Goal: Use online tool/utility: Utilize a website feature to perform a specific function

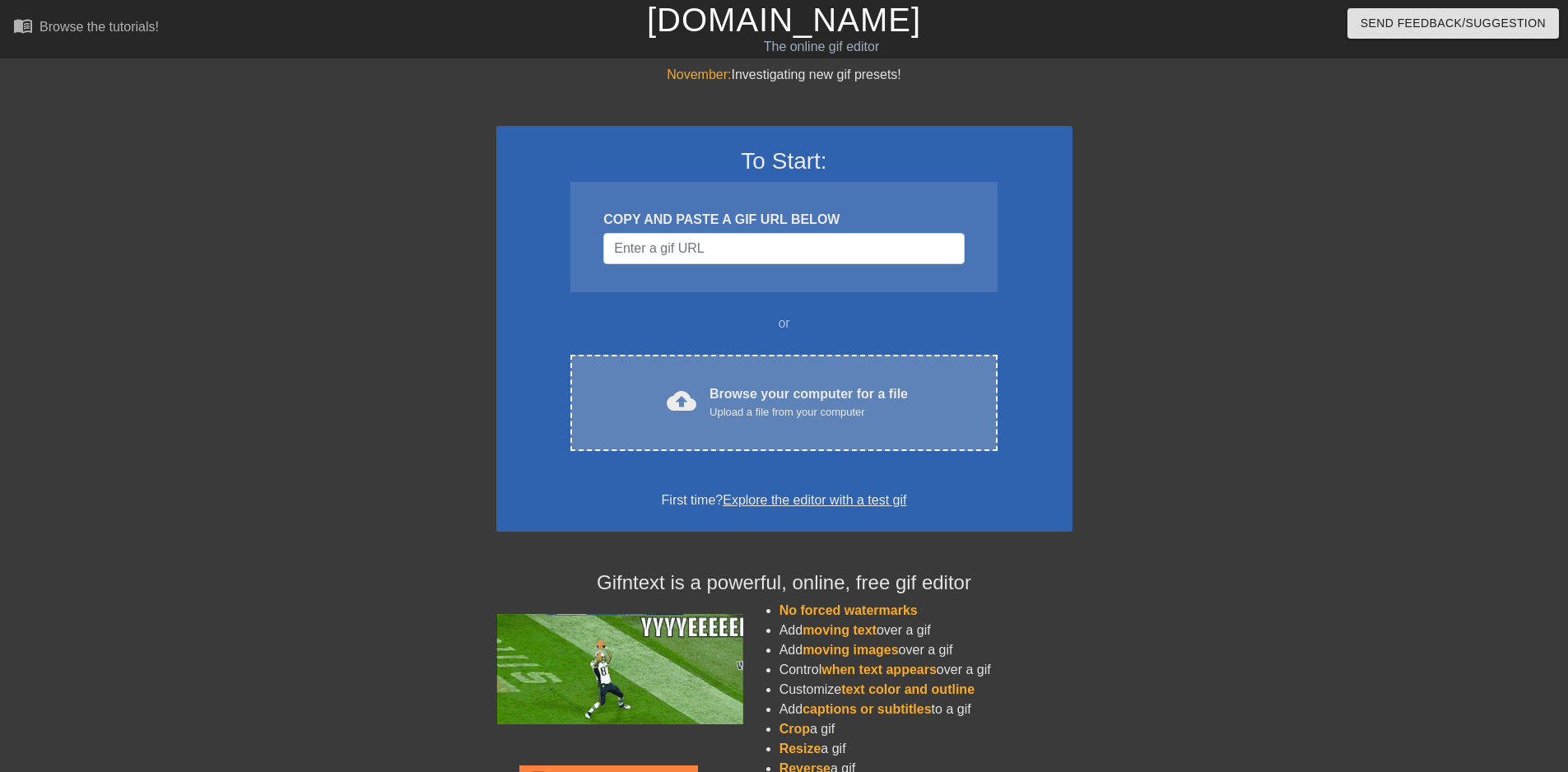
click at [759, 397] on div "Browse your computer for a file Upload a file from your computer" at bounding box center [808, 403] width 198 height 36
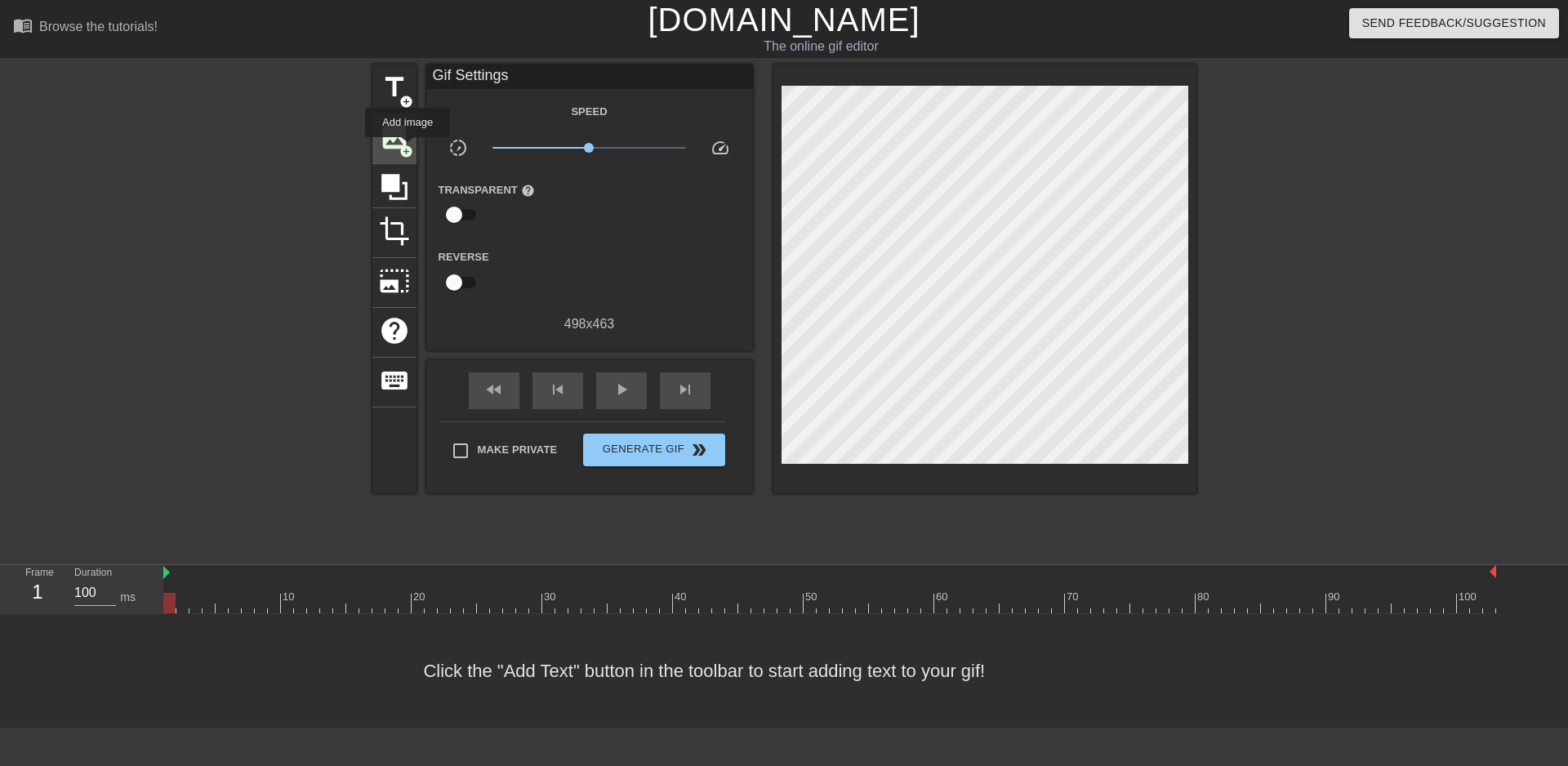
click at [407, 149] on span "add_circle" at bounding box center [406, 151] width 14 height 14
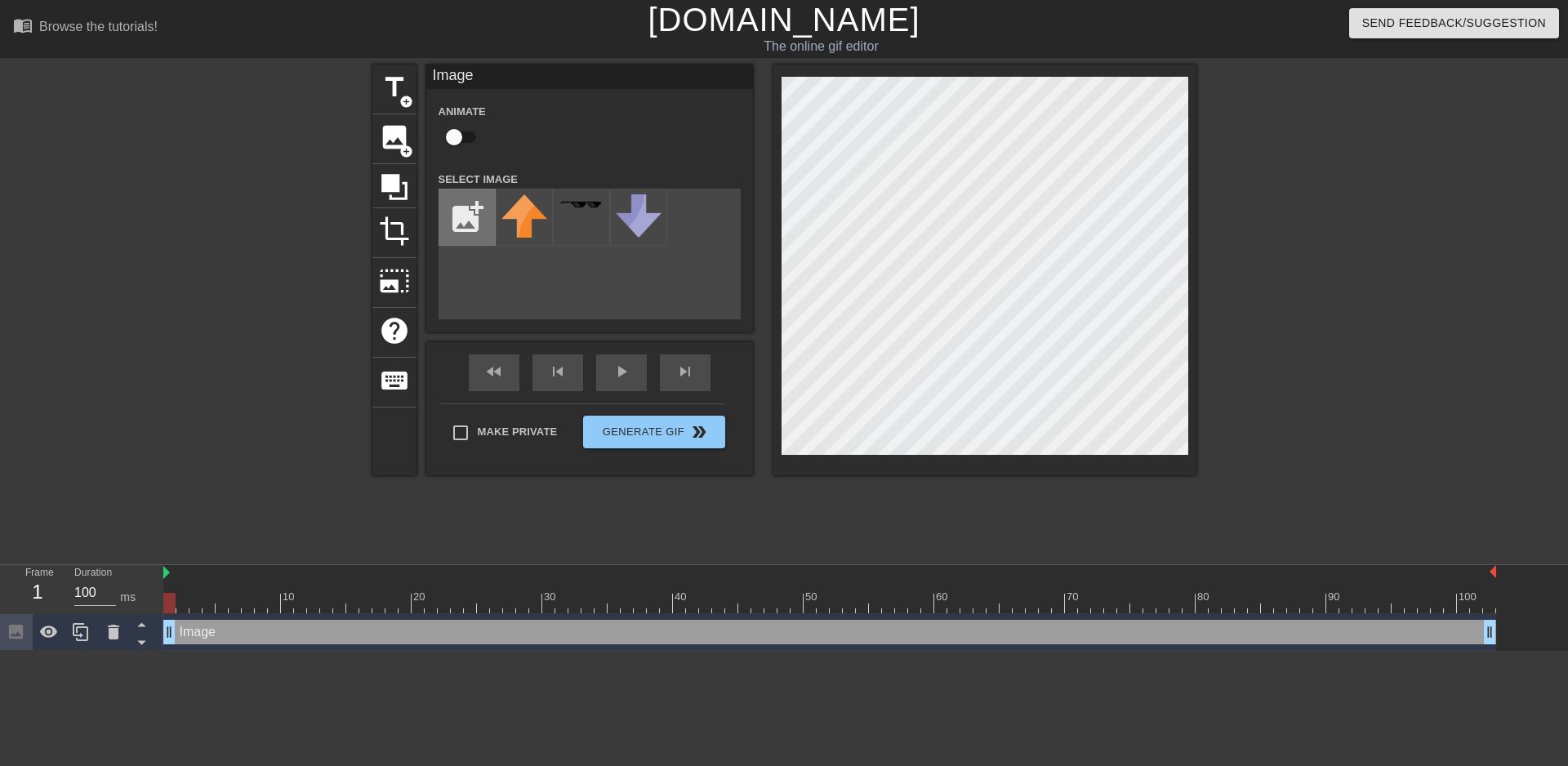
click at [474, 206] on input "file" at bounding box center [467, 217] width 56 height 56
type input "C:\fakepath\flamingtext_com-730870550.png"
click at [518, 218] on div at bounding box center [524, 216] width 57 height 57
click at [834, 519] on div "title add_circle image add_circle crop photo_size_select_large help keyboard Im…" at bounding box center [785, 309] width 824 height 490
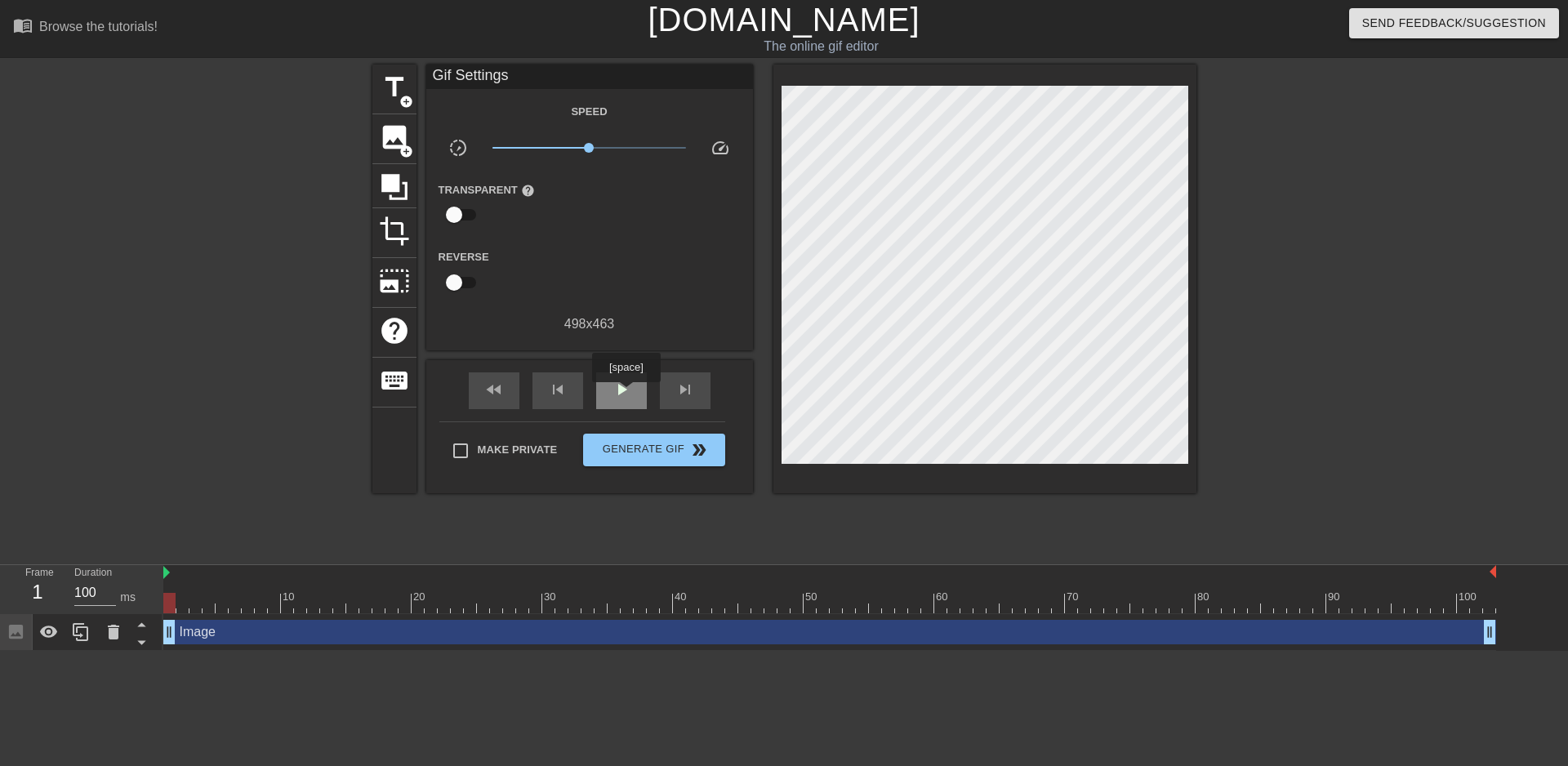
click at [625, 394] on span "play_arrow" at bounding box center [622, 390] width 20 height 20
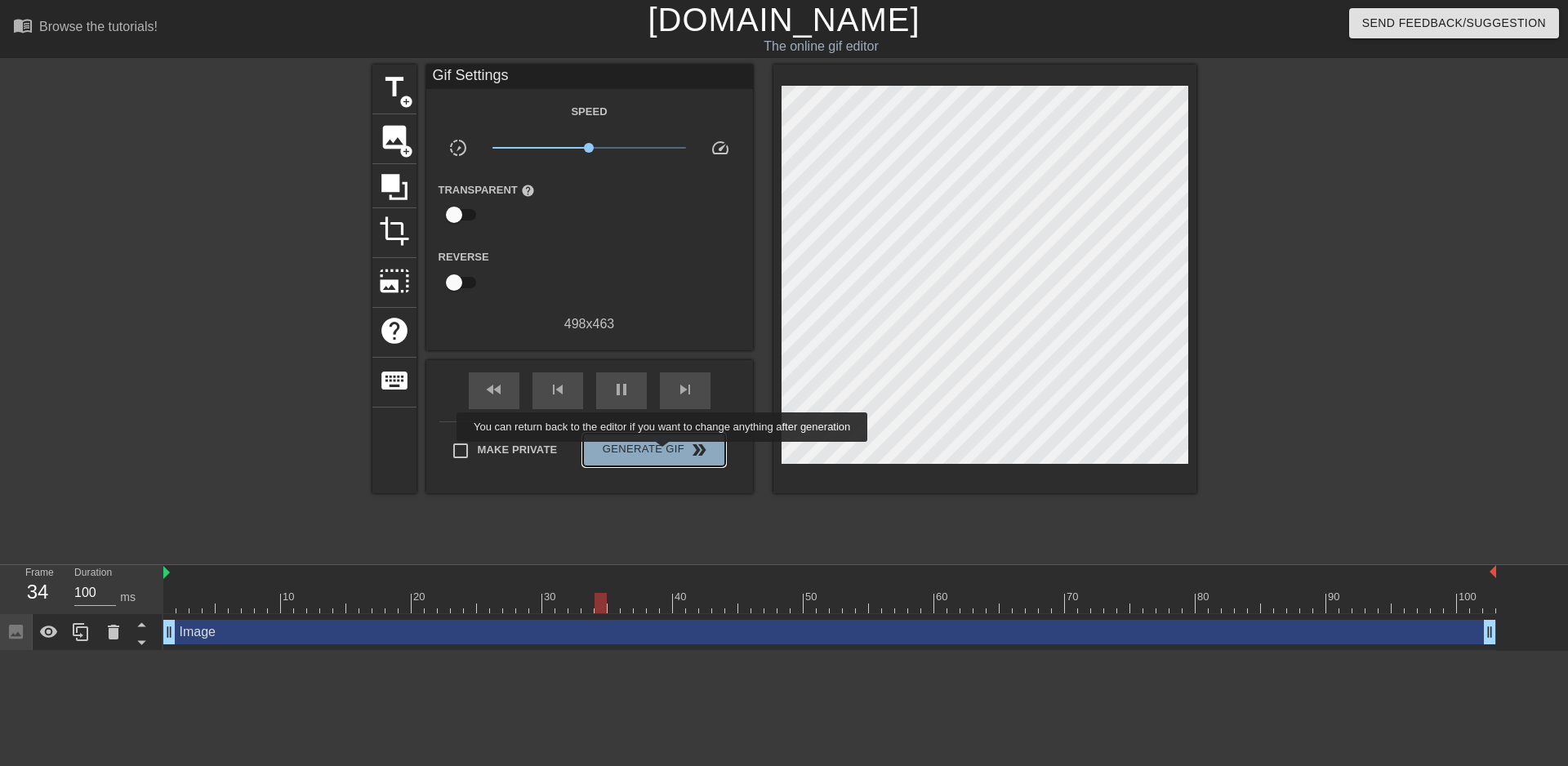
click at [664, 453] on span "Generate Gif double_arrow" at bounding box center [654, 450] width 128 height 20
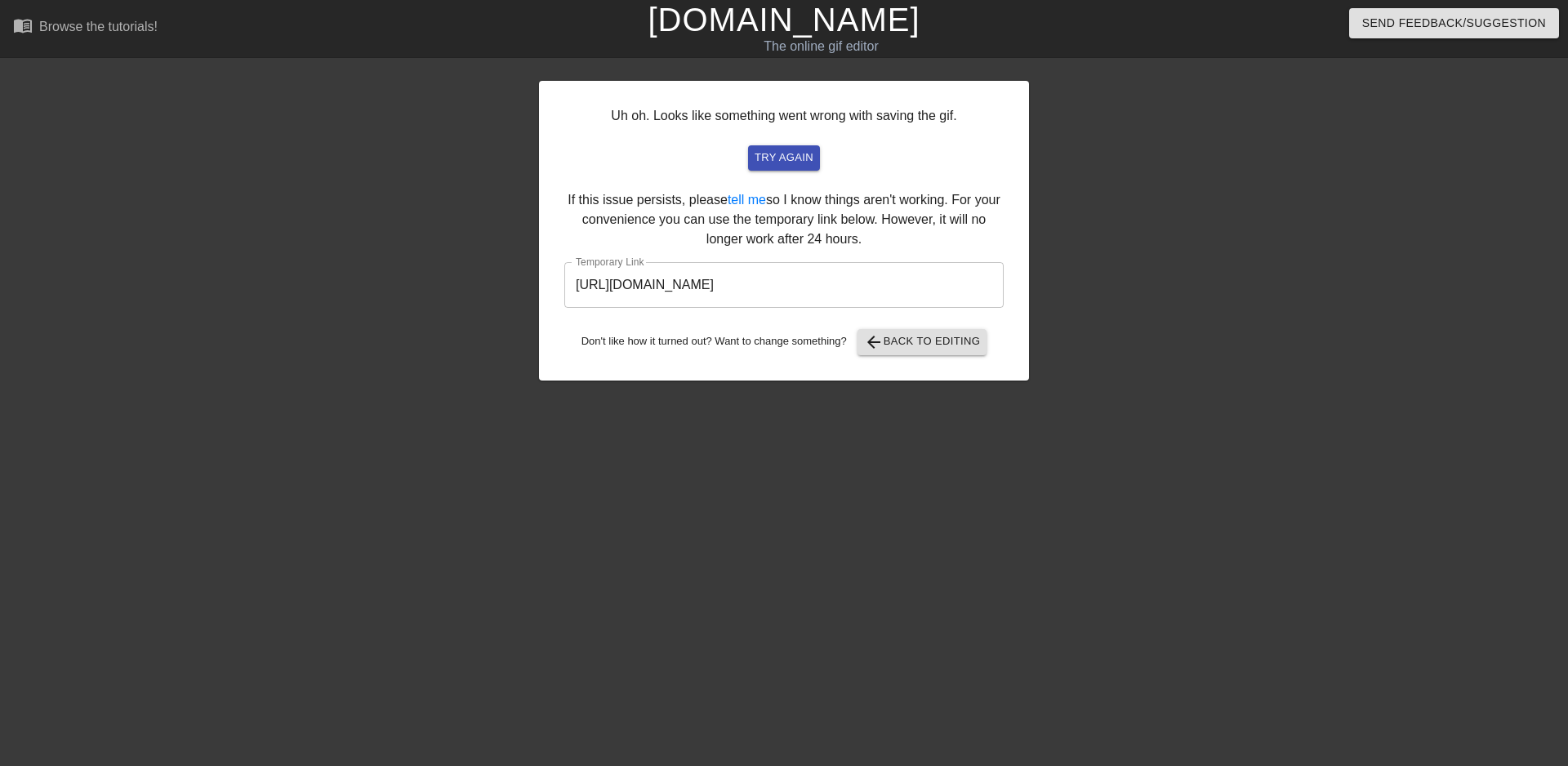
click at [823, 283] on input "[URL][DOMAIN_NAME]" at bounding box center [784, 286] width 439 height 46
